Goal: Task Accomplishment & Management: Use online tool/utility

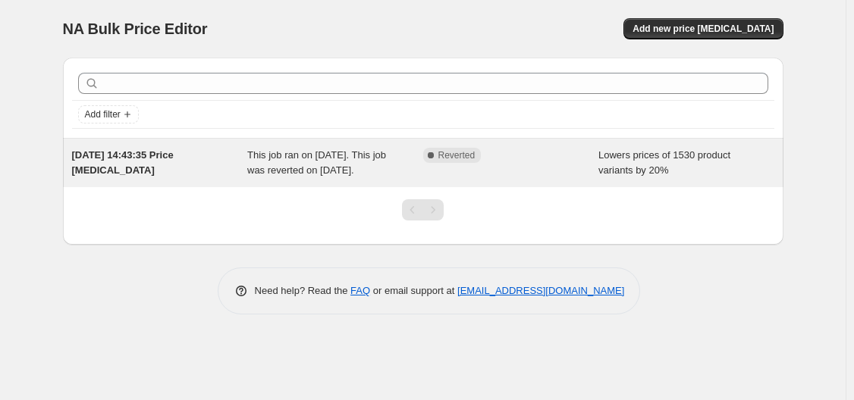
click at [359, 158] on span "This job ran on [DATE]. This job was reverted on [DATE]." at bounding box center [316, 162] width 139 height 27
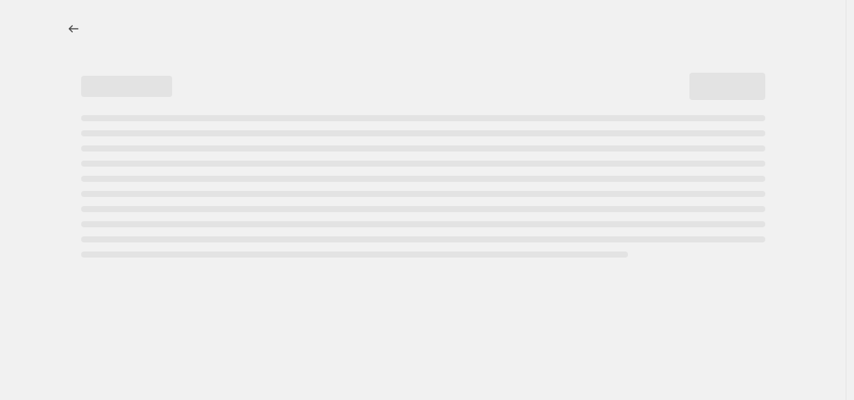
select select "percentage"
select select "collection"
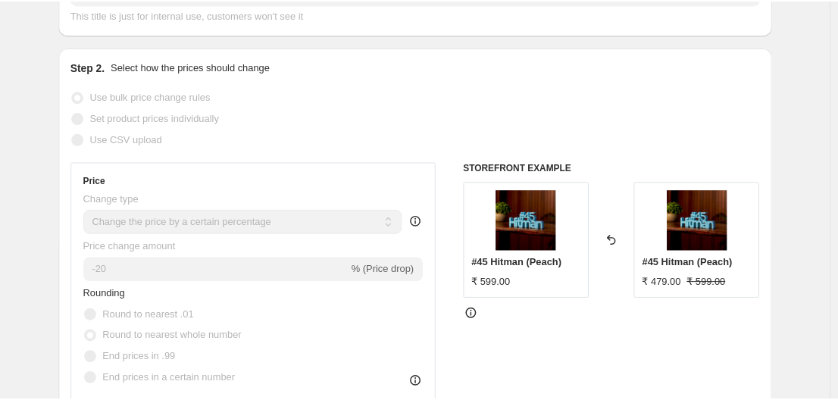
scroll to position [227, 0]
